Goal: Task Accomplishment & Management: Manage account settings

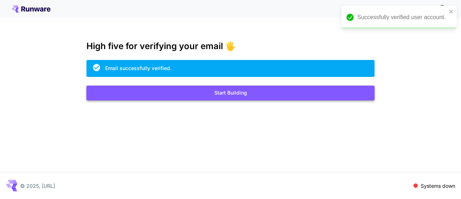
click at [229, 93] on button "Start Building" at bounding box center [230, 92] width 288 height 15
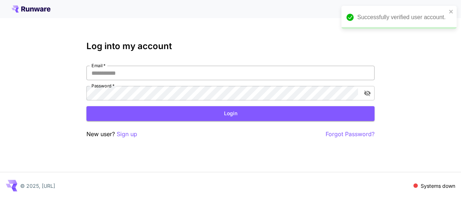
click at [198, 78] on input "Email   *" at bounding box center [230, 73] width 288 height 14
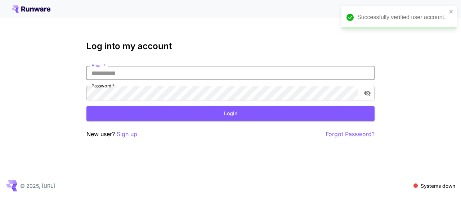
click at [198, 78] on input "Email   *" at bounding box center [230, 73] width 288 height 14
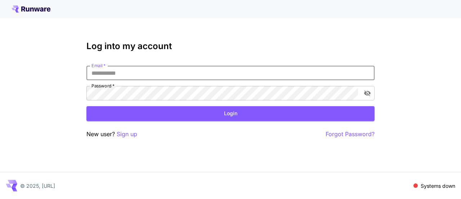
click at [220, 71] on input "Email   *" at bounding box center [230, 73] width 288 height 14
type input "**********"
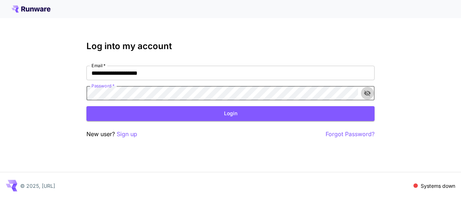
click at [367, 93] on icon "toggle password visibility" at bounding box center [367, 93] width 6 height 6
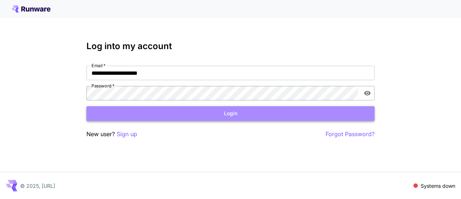
click at [159, 116] on button "Login" at bounding box center [230, 113] width 288 height 15
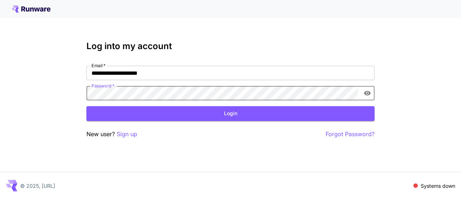
click at [146, 115] on button "Login" at bounding box center [230, 113] width 288 height 15
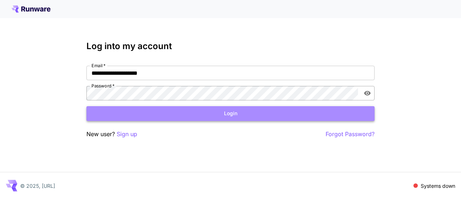
click at [141, 109] on button "Login" at bounding box center [230, 113] width 288 height 15
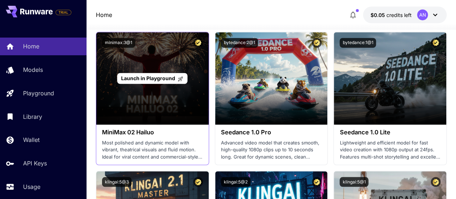
scroll to position [252, 0]
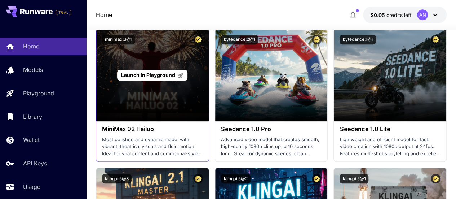
click at [163, 53] on div "Launch in Playground" at bounding box center [152, 75] width 112 height 92
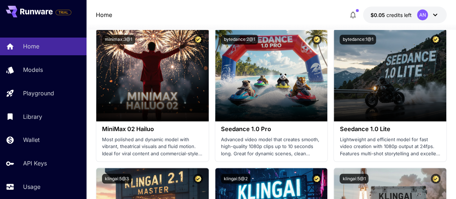
click at [424, 15] on div "AN" at bounding box center [422, 14] width 11 height 11
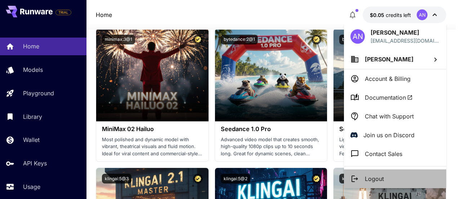
click at [375, 176] on p "Logout" at bounding box center [374, 178] width 19 height 9
